Goal: Information Seeking & Learning: Learn about a topic

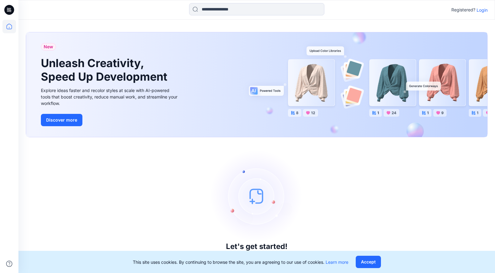
click at [483, 10] on p "Login" at bounding box center [482, 10] width 11 height 6
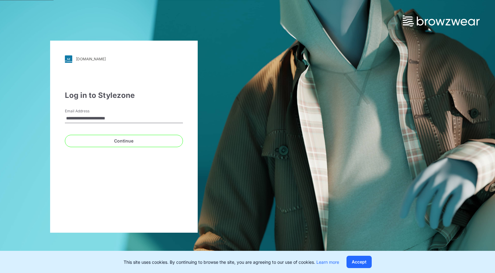
type input "**********"
click at [124, 140] on button "Continue" at bounding box center [124, 141] width 118 height 12
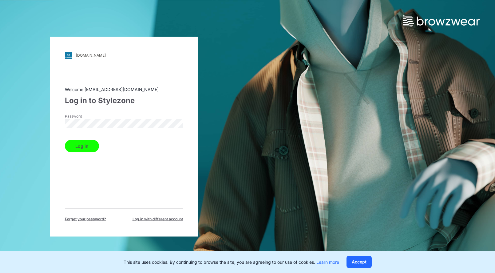
click at [92, 148] on button "Log in" at bounding box center [82, 146] width 34 height 12
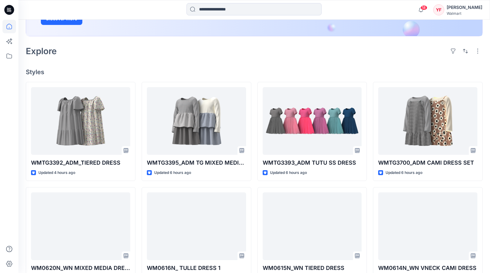
scroll to position [123, 0]
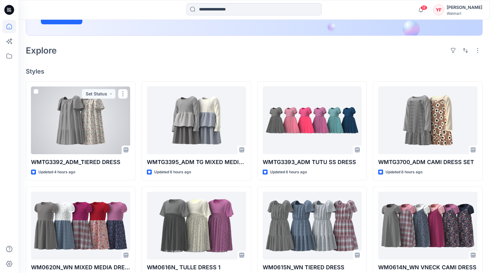
click at [94, 140] on div at bounding box center [80, 120] width 99 height 68
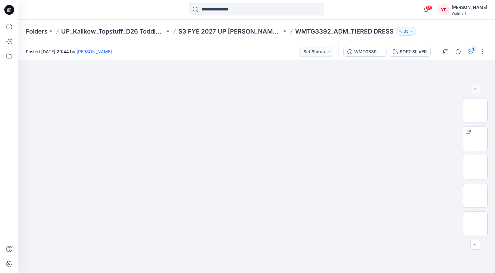
click at [415, 47] on button "SOFT SILVER" at bounding box center [410, 52] width 42 height 10
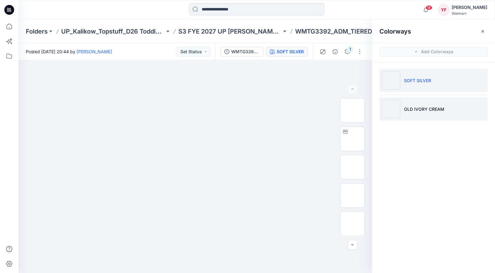
click at [425, 107] on p "OLD IVORY CREAM" at bounding box center [424, 109] width 40 height 6
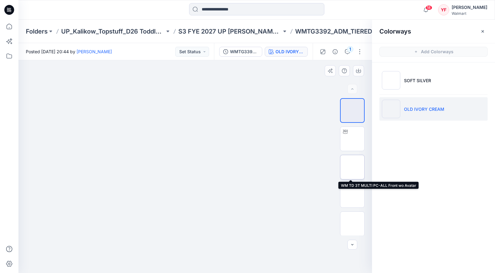
click at [352, 167] on img at bounding box center [352, 167] width 0 height 0
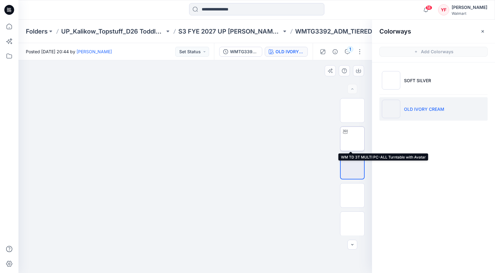
click at [352, 139] on img at bounding box center [352, 139] width 0 height 0
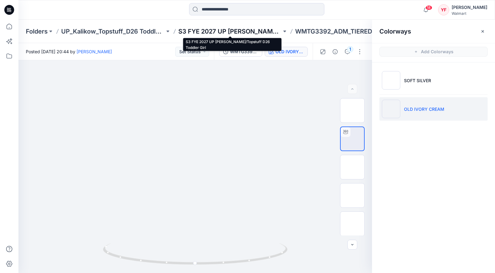
click at [237, 31] on p "S3 FYE 2027 UP [PERSON_NAME]/Topstuff D26 Toddler Girl" at bounding box center [230, 31] width 104 height 9
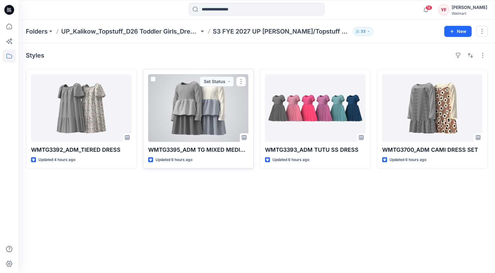
click at [225, 114] on div at bounding box center [198, 108] width 101 height 68
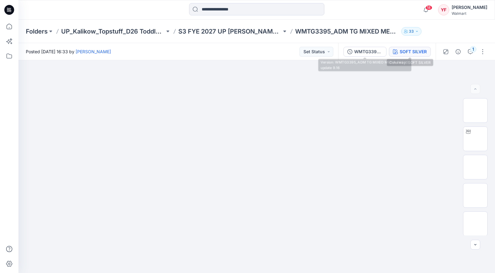
click at [410, 51] on div "SOFT SILVER" at bounding box center [413, 51] width 27 height 7
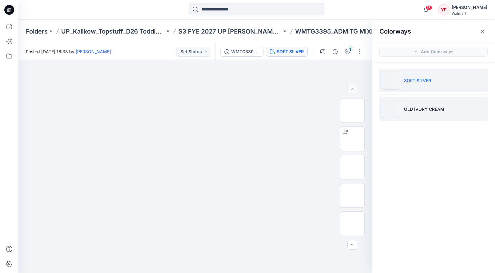
click at [422, 109] on p "OLD IVORY CREAM" at bounding box center [424, 109] width 40 height 6
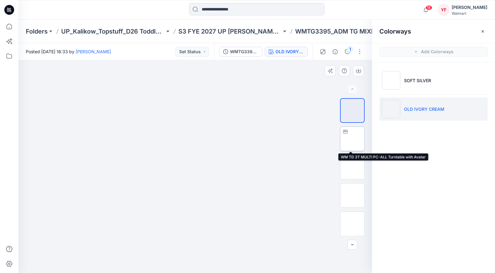
click at [352, 139] on img at bounding box center [352, 139] width 0 height 0
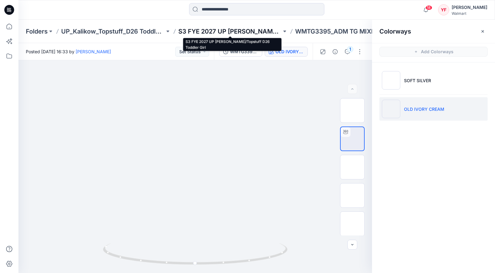
click at [242, 32] on p "S3 FYE 2027 UP [PERSON_NAME]/Topstuff D26 Toddler Girl" at bounding box center [230, 31] width 104 height 9
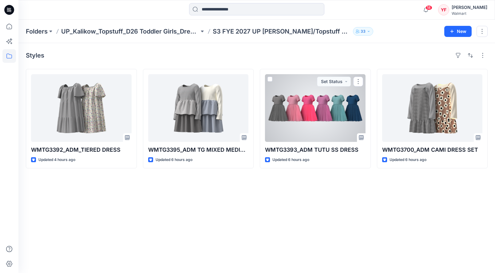
click at [326, 122] on div at bounding box center [315, 108] width 101 height 68
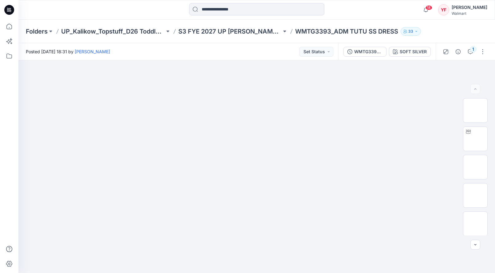
click at [357, 32] on p "WMTG3393_ADM TUTU SS DRESS" at bounding box center [346, 31] width 103 height 9
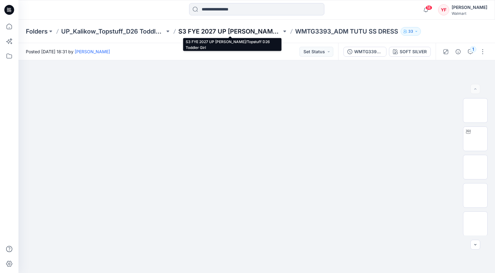
click at [278, 31] on p "S3 FYE 2027 UP [PERSON_NAME]/Topstuff D26 Toddler Girl" at bounding box center [230, 31] width 104 height 9
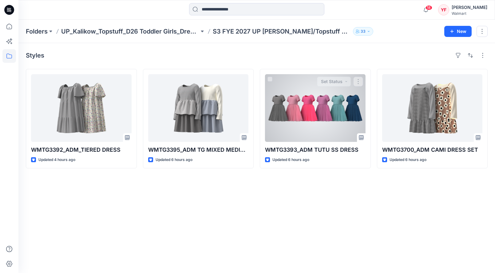
drag, startPoint x: 337, startPoint y: 100, endPoint x: 339, endPoint y: 104, distance: 4.2
click at [337, 100] on div at bounding box center [315, 108] width 101 height 68
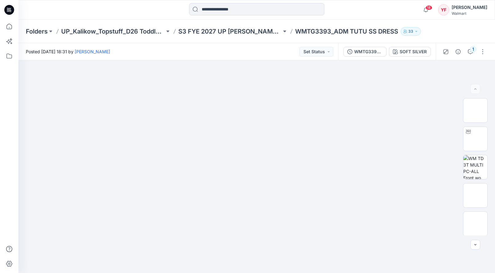
click at [384, 34] on p "WMTG3393_ADM TUTU SS DRESS" at bounding box center [346, 31] width 103 height 9
click at [408, 51] on div "SOFT SILVER" at bounding box center [413, 51] width 27 height 7
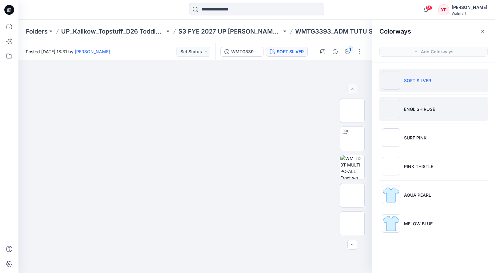
click at [429, 108] on p "ENGLISH ROSE" at bounding box center [419, 109] width 31 height 6
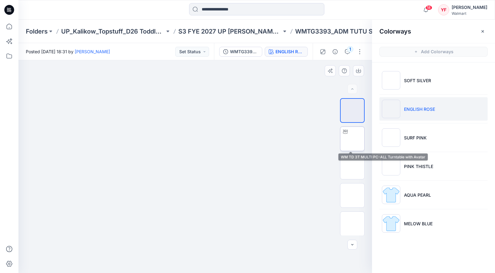
click at [352, 139] on img at bounding box center [352, 139] width 0 height 0
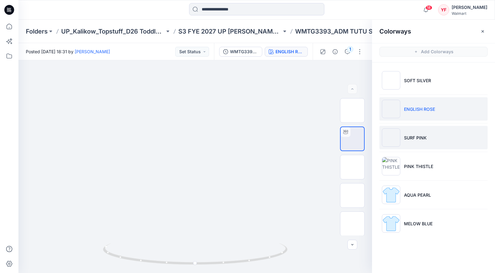
click at [415, 140] on p "SURF PINK" at bounding box center [415, 137] width 23 height 6
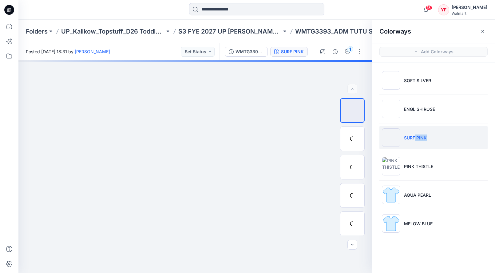
click at [409, 141] on li "SURF PINK" at bounding box center [433, 137] width 108 height 23
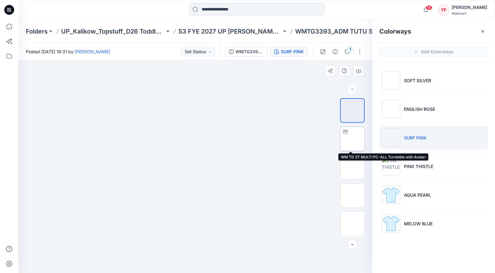
click at [352, 139] on img at bounding box center [352, 139] width 0 height 0
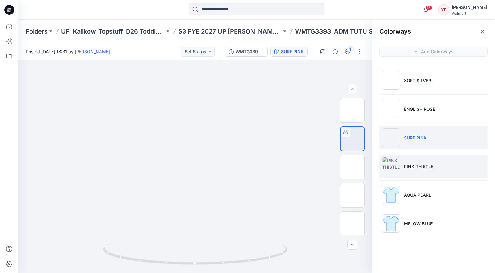
click at [451, 166] on li "PINK THISTLE" at bounding box center [433, 165] width 108 height 23
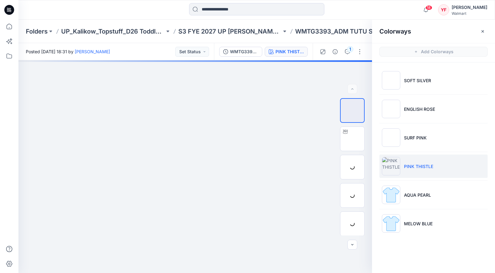
click at [456, 166] on li "PINK THISTLE" at bounding box center [433, 165] width 108 height 23
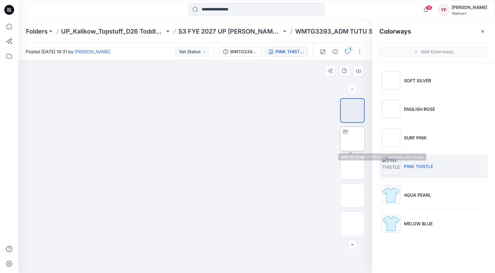
click at [352, 139] on img at bounding box center [352, 139] width 0 height 0
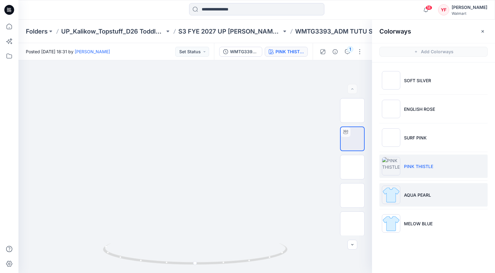
click at [441, 196] on li "AQUA PEARL" at bounding box center [433, 194] width 108 height 23
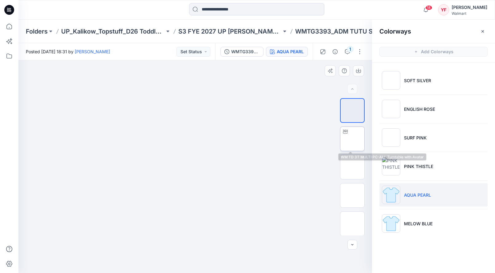
click at [352, 139] on img at bounding box center [352, 139] width 0 height 0
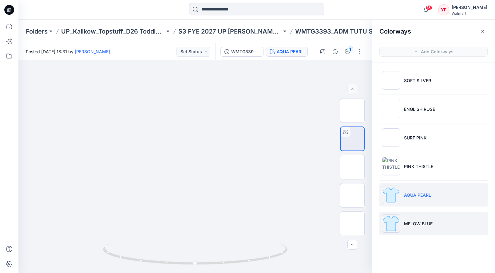
click at [447, 222] on li "MELOW BLUE" at bounding box center [433, 223] width 108 height 23
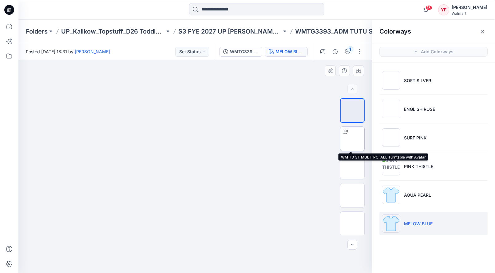
click at [352, 139] on img at bounding box center [352, 139] width 0 height 0
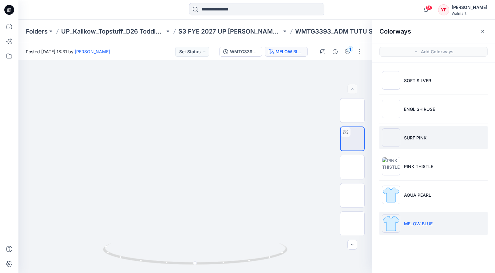
click at [414, 138] on p "SURF PINK" at bounding box center [415, 137] width 23 height 6
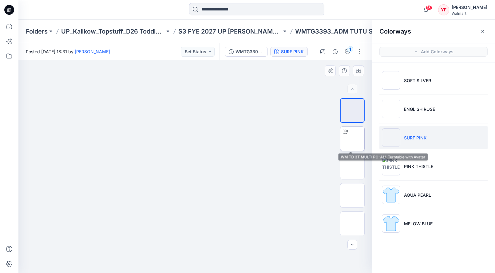
click at [352, 139] on img at bounding box center [352, 139] width 0 height 0
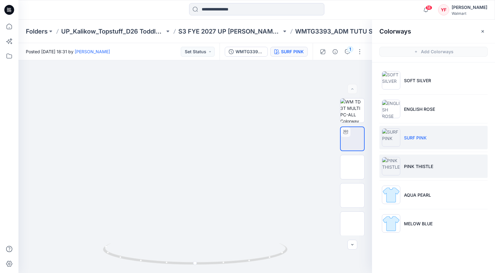
click at [423, 160] on li "PINK THISTLE" at bounding box center [433, 165] width 108 height 23
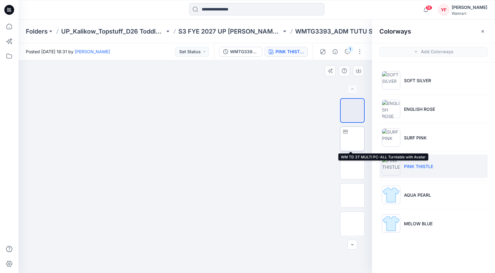
click at [352, 139] on img at bounding box center [352, 139] width 0 height 0
